Goal: Register for event/course

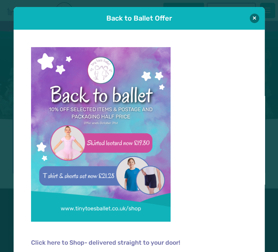
scroll to position [11, 0]
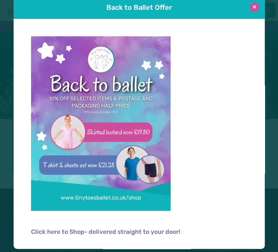
click at [252, 10] on button at bounding box center [254, 6] width 9 height 9
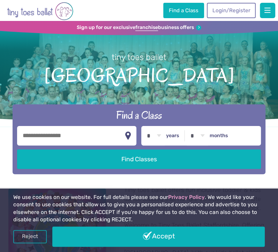
click at [84, 133] on input "text" at bounding box center [77, 136] width 120 height 20
type input "******"
click at [175, 137] on label "years" at bounding box center [172, 136] width 13 height 6
click at [165, 137] on select "* * * * * * * * * * ** ** **" at bounding box center [154, 136] width 22 height 20
click at [143, 126] on select "* * * * * * * * * * ** ** **" at bounding box center [154, 136] width 22 height 20
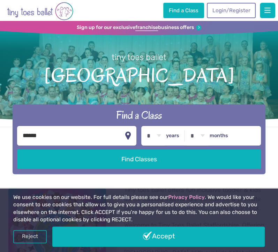
select select "*"
click option "*" at bounding box center [0, 0] width 0 height 0
click at [146, 41] on h1 "tiny toes ballet [GEOGRAPHIC_DATA]" at bounding box center [139, 75] width 278 height 101
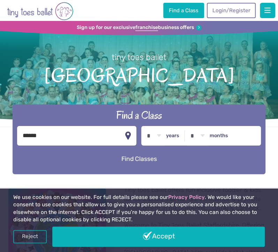
click at [120, 162] on button "Find Classes" at bounding box center [139, 159] width 244 height 20
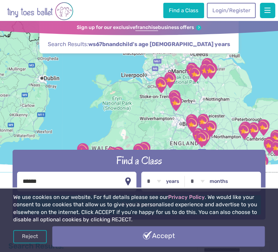
click at [64, 240] on link "Accept" at bounding box center [158, 236] width 212 height 20
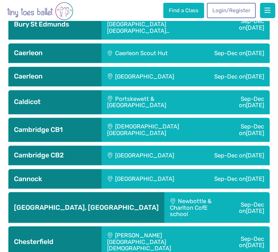
scroll to position [520, 0]
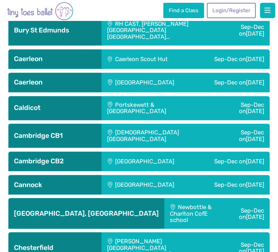
click at [133, 185] on div "[GEOGRAPHIC_DATA]" at bounding box center [148, 185] width 94 height 20
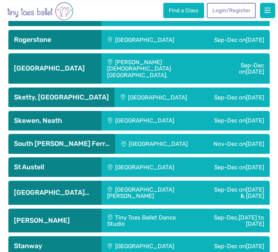
scroll to position [2336, 0]
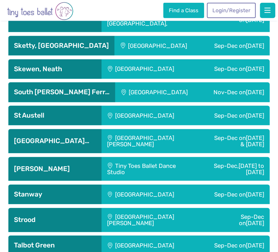
click at [238, 181] on div "Sep-Dec, [DATE] to [DATE]" at bounding box center [232, 169] width 76 height 24
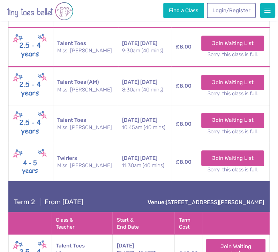
scroll to position [2661, 0]
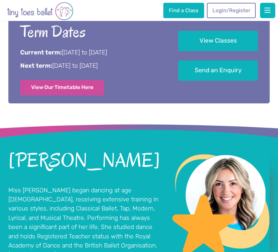
scroll to position [378, 0]
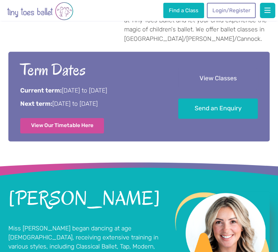
click at [229, 76] on link "View Classes" at bounding box center [218, 78] width 80 height 21
